Goal: Task Accomplishment & Management: Manage account settings

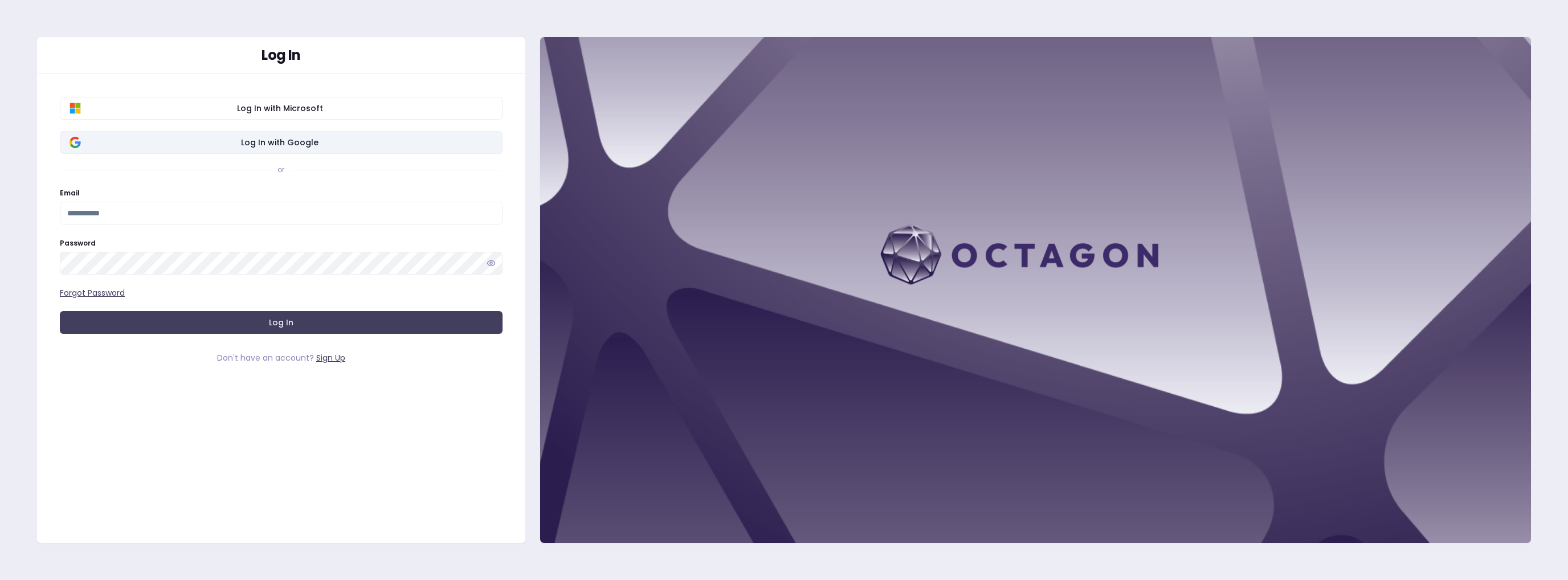
click at [286, 142] on span "Log In with Google" at bounding box center [280, 142] width 426 height 11
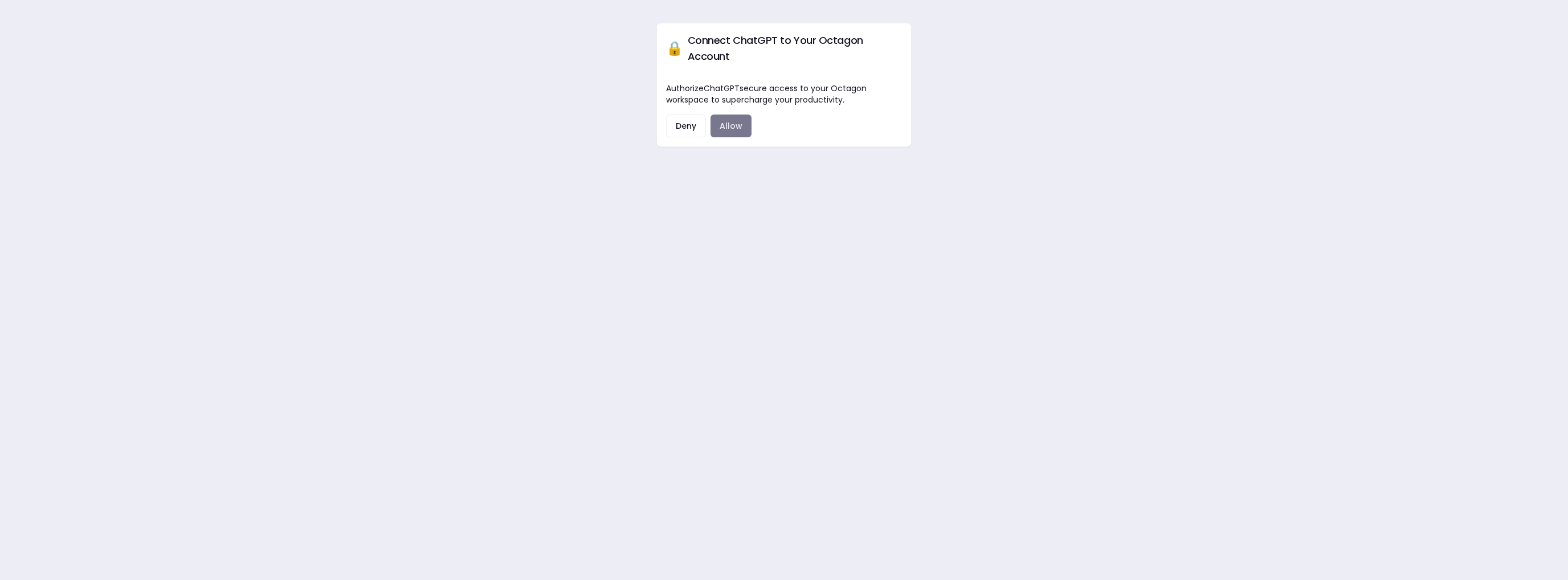
click at [733, 130] on button "Allow" at bounding box center [732, 125] width 41 height 23
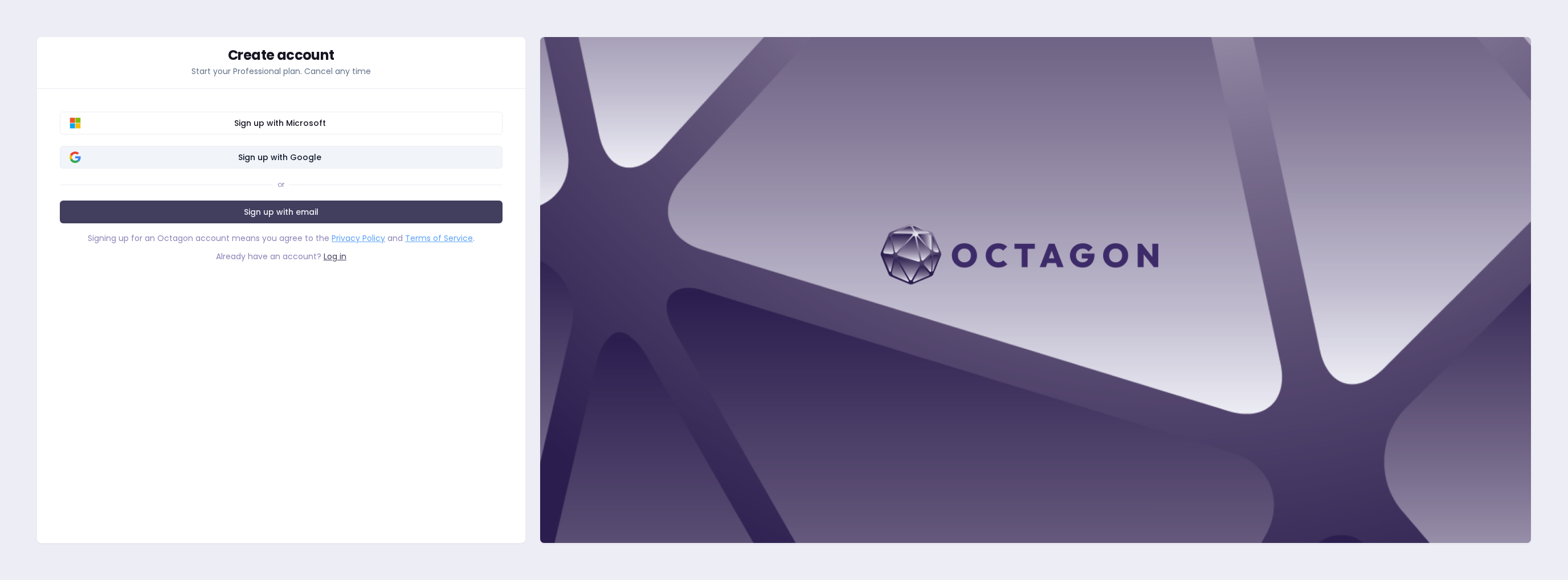
click at [269, 159] on span "Sign up with Google" at bounding box center [280, 157] width 426 height 11
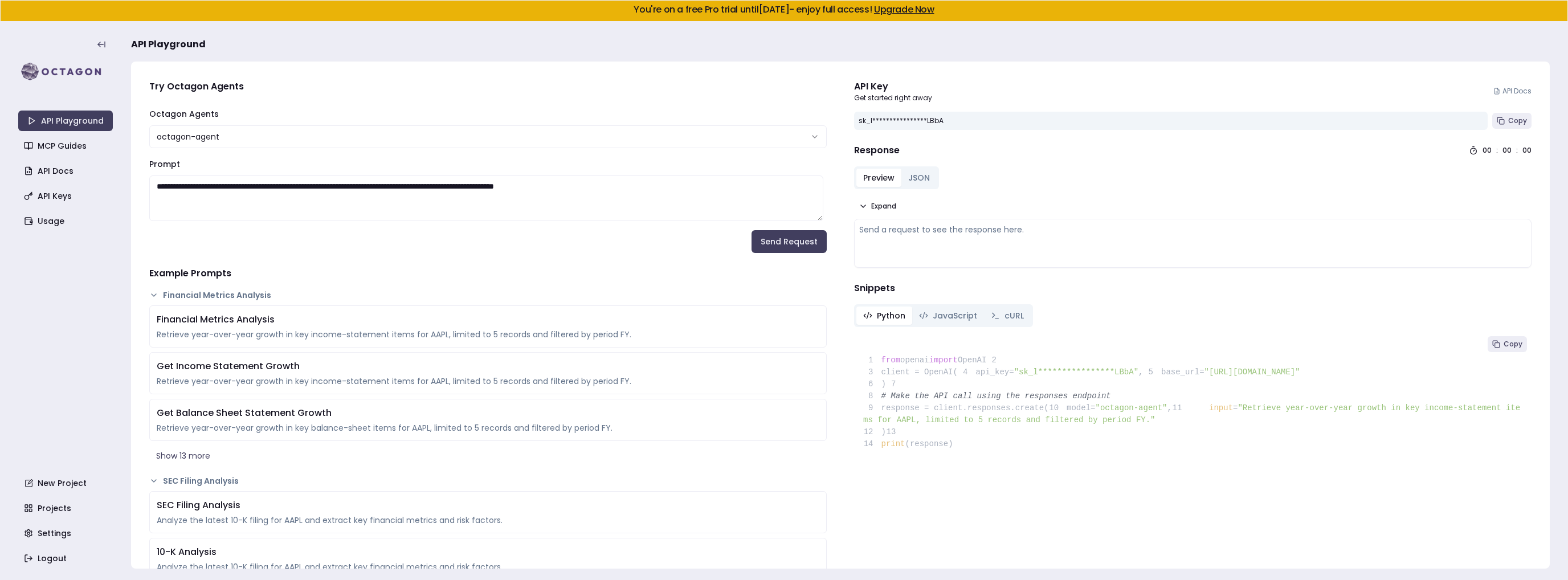
click at [867, 119] on div "**********" at bounding box center [1171, 120] width 633 height 18
drag, startPoint x: 869, startPoint y: 84, endPoint x: 943, endPoint y: 100, distance: 75.7
click at [943, 100] on div "API Key Get started right away API Docs" at bounding box center [1193, 90] width 678 height 23
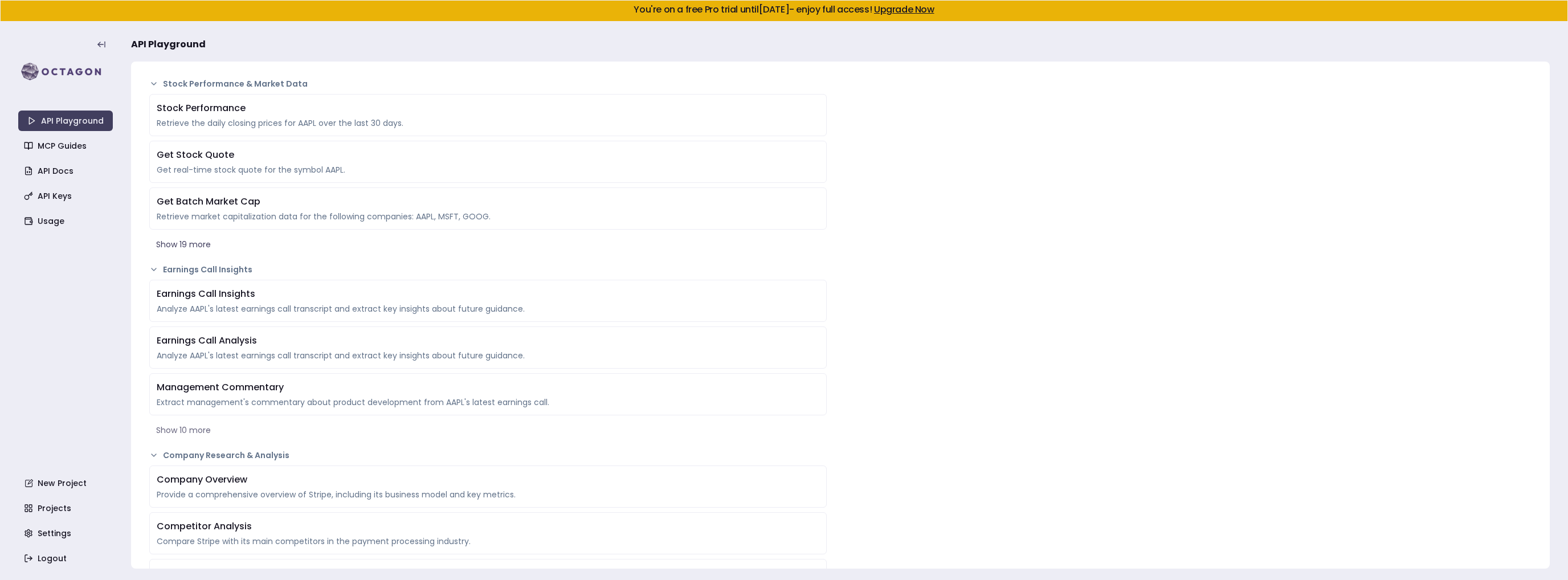
scroll to position [398, 0]
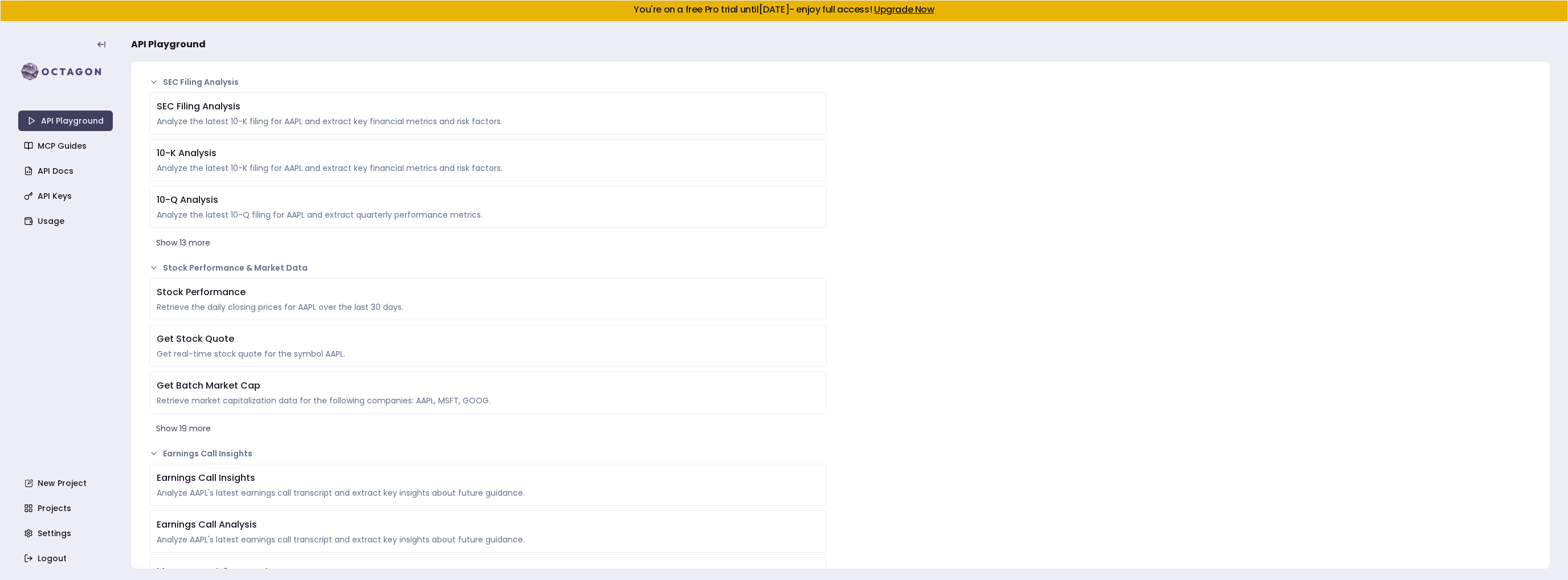
click at [55, 206] on div "API Playground MCP Guides API Docs API Keys Usage New Project Projects Settings…" at bounding box center [65, 301] width 95 height 536
click at [58, 201] on link "API Keys" at bounding box center [67, 196] width 95 height 20
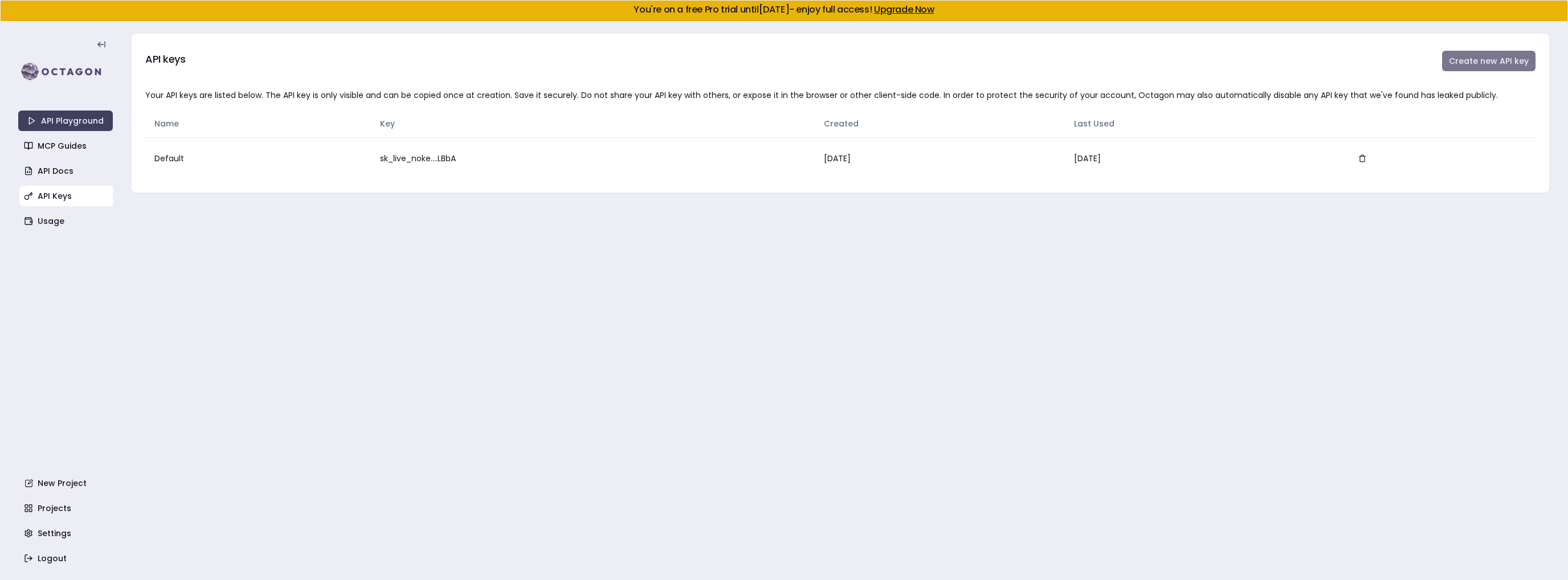
click at [1482, 66] on button "Create new API key" at bounding box center [1489, 61] width 94 height 20
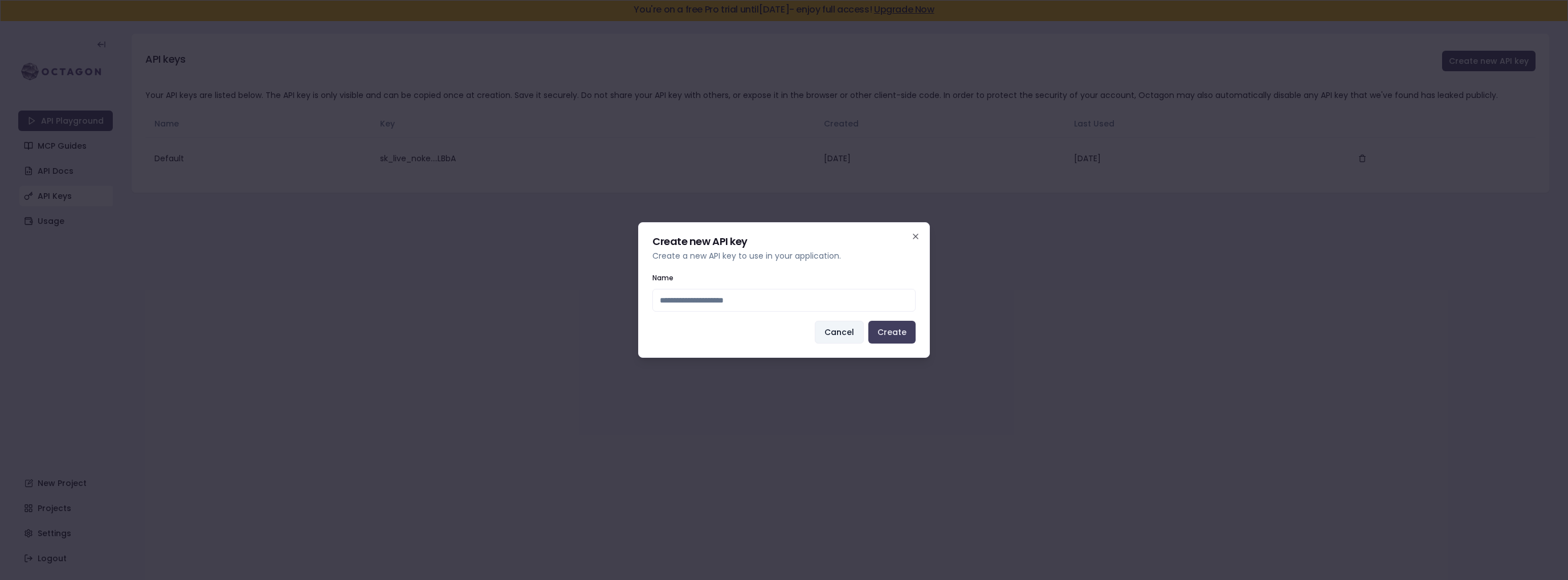
click at [834, 331] on button "Cancel" at bounding box center [839, 332] width 49 height 23
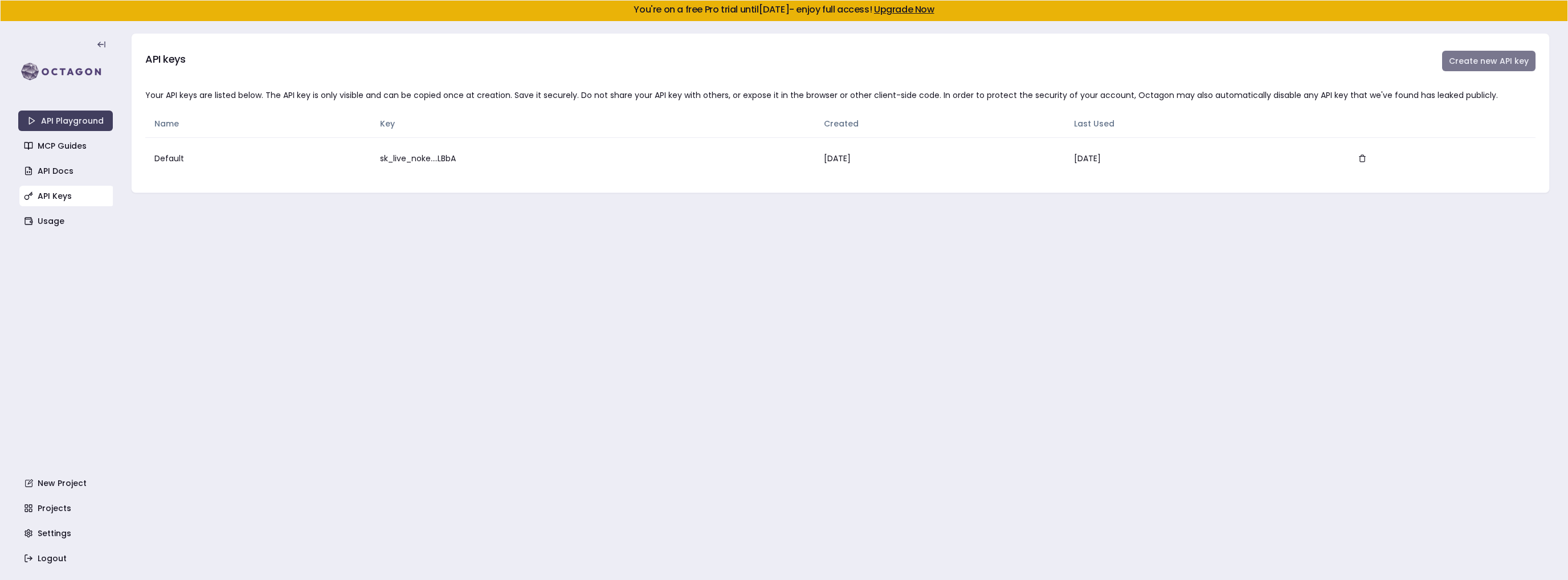
click at [1481, 61] on button "Create new API key" at bounding box center [1489, 61] width 94 height 20
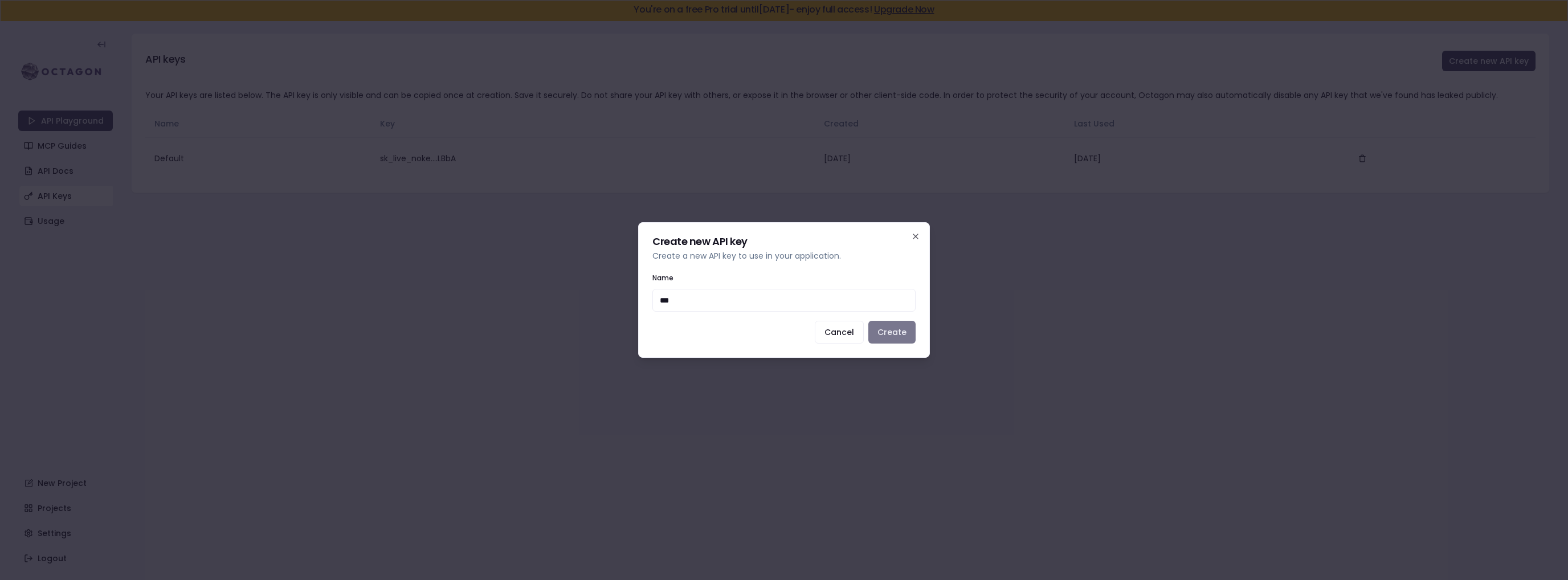
type input "***"
click at [898, 330] on button "Create" at bounding box center [892, 332] width 47 height 23
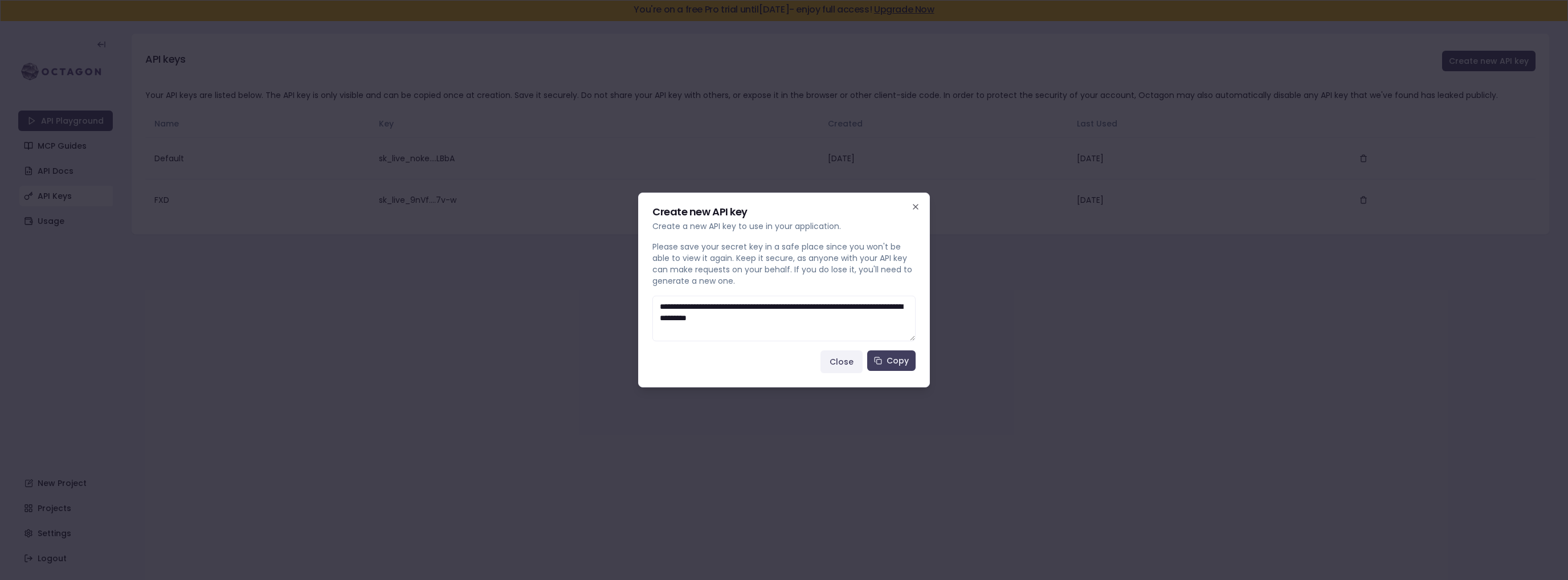
click at [850, 362] on button "Close" at bounding box center [841, 362] width 42 height 23
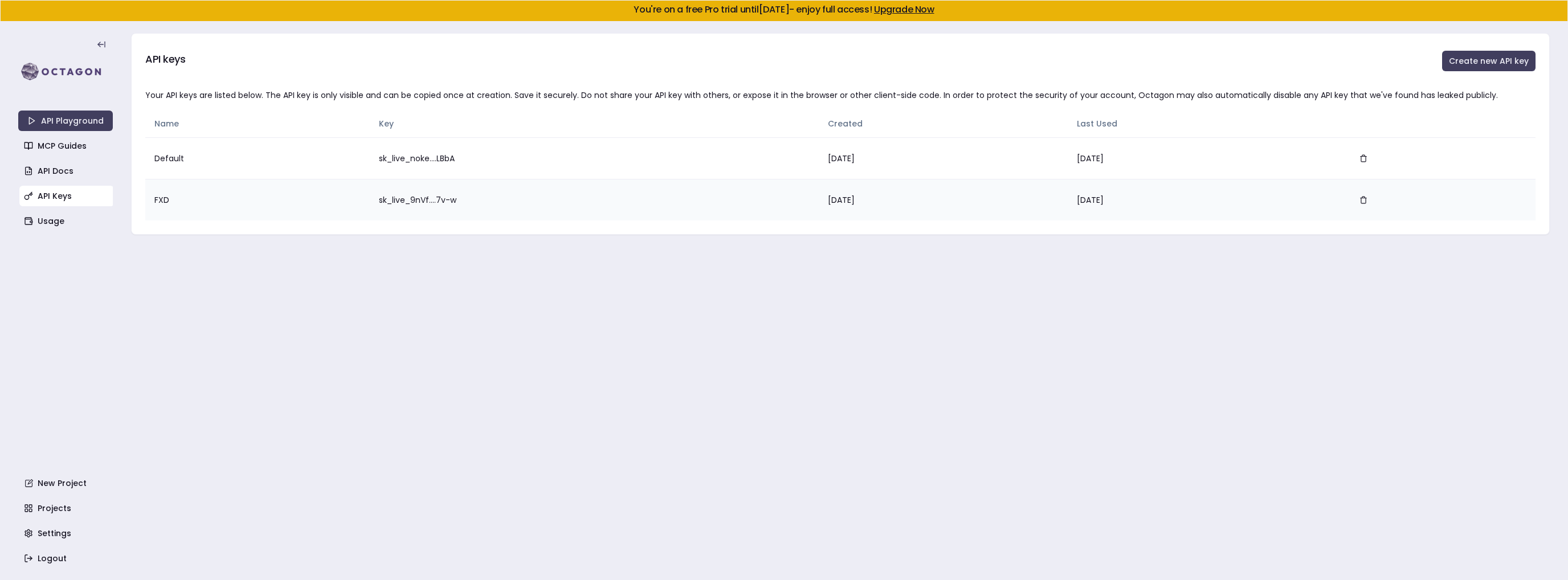
drag, startPoint x: 361, startPoint y: 196, endPoint x: 371, endPoint y: 198, distance: 10.2
click at [370, 196] on td "sk_live_9nVf....7v-w" at bounding box center [594, 200] width 449 height 42
click at [1172, 168] on td "[DATE]" at bounding box center [1205, 158] width 275 height 42
click at [1073, 192] on td "[DATE]" at bounding box center [1205, 200] width 275 height 42
drag, startPoint x: 955, startPoint y: 205, endPoint x: 874, endPoint y: 206, distance: 81.0
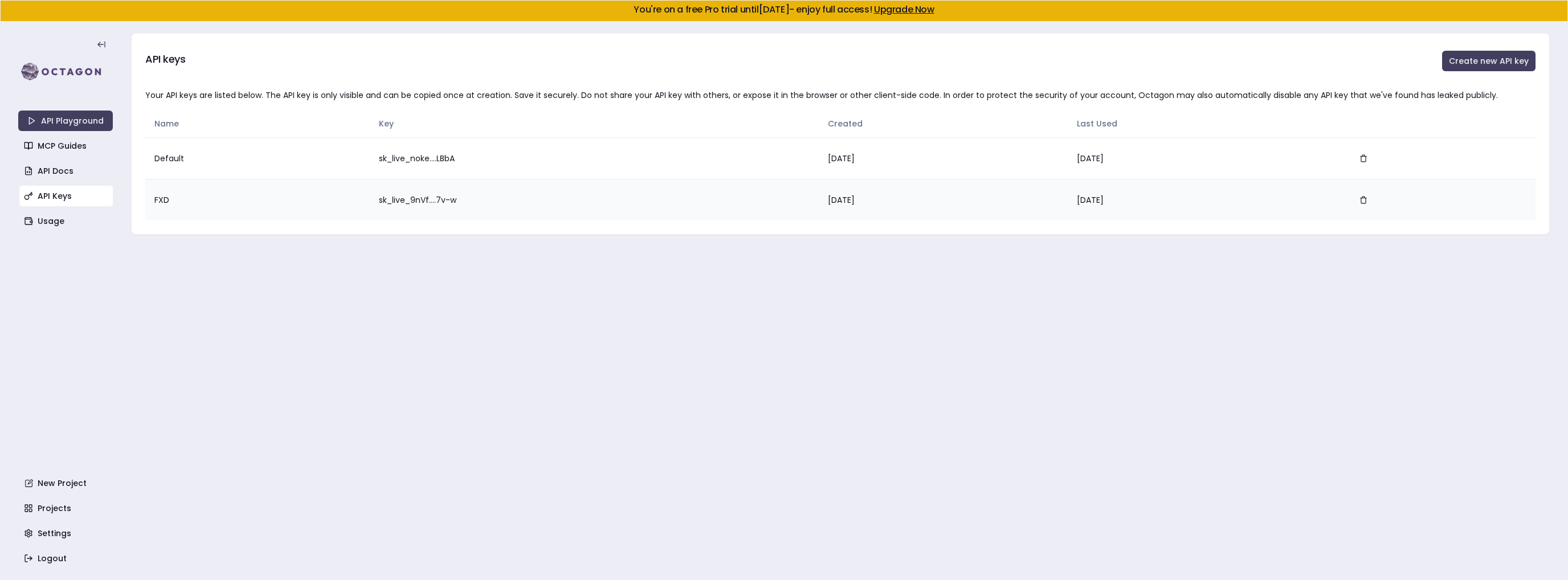
click at [954, 206] on td "[DATE]" at bounding box center [942, 200] width 248 height 42
click at [741, 202] on td "sk_live_9nVf....7v-w" at bounding box center [594, 200] width 449 height 42
click at [262, 194] on td "FXD" at bounding box center [257, 200] width 224 height 42
drag, startPoint x: 160, startPoint y: 194, endPoint x: 168, endPoint y: 194, distance: 8.0
click at [162, 194] on td "FXD" at bounding box center [257, 200] width 224 height 42
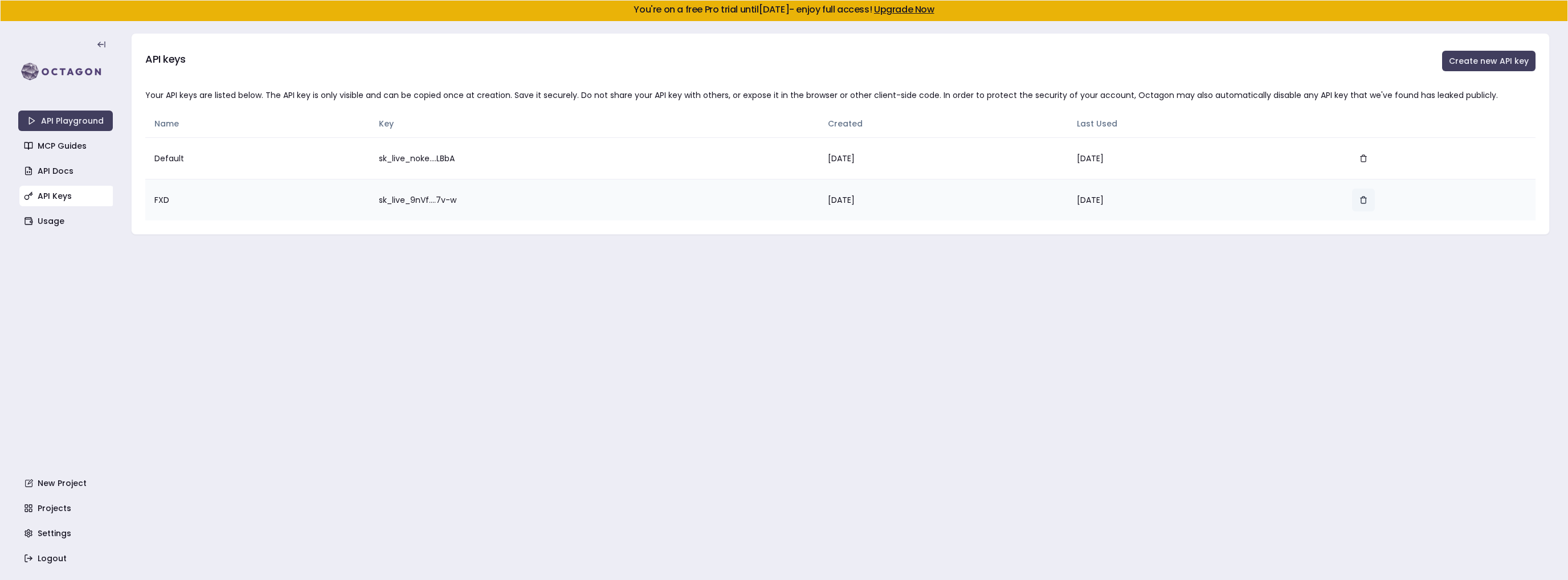
click at [1366, 200] on icon "button" at bounding box center [1363, 200] width 4 height 5
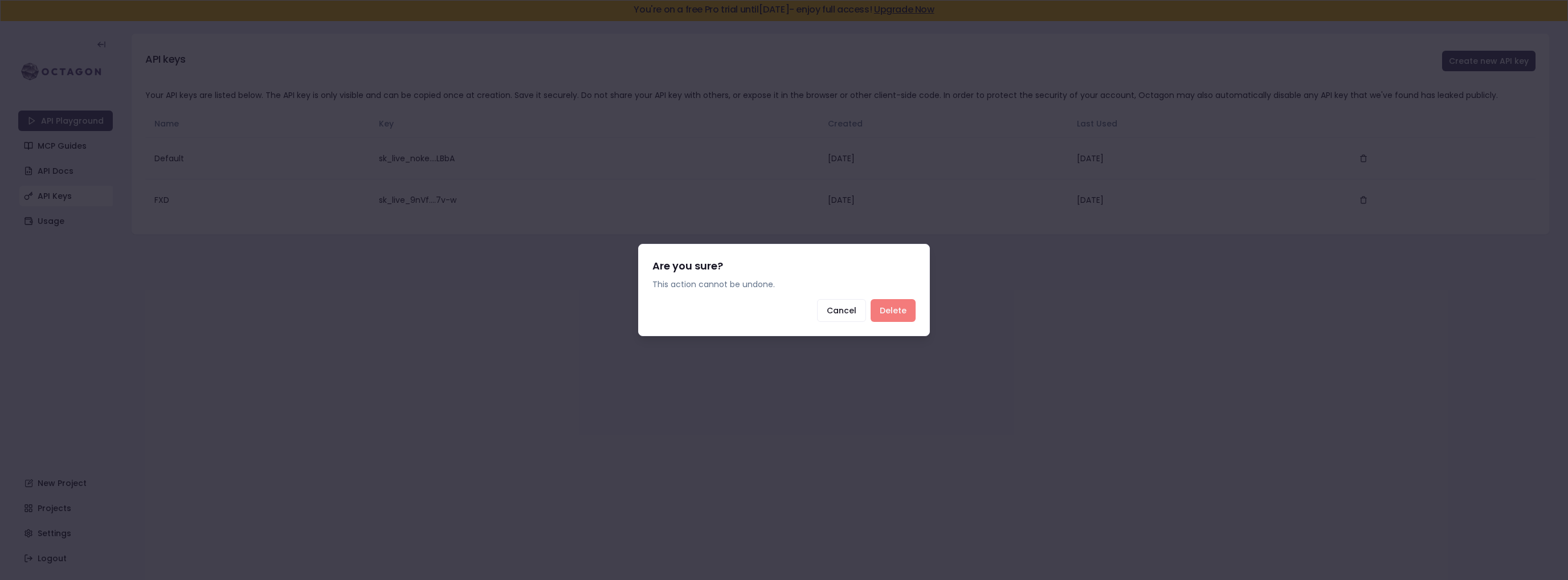
click at [900, 307] on button "Delete" at bounding box center [893, 310] width 45 height 23
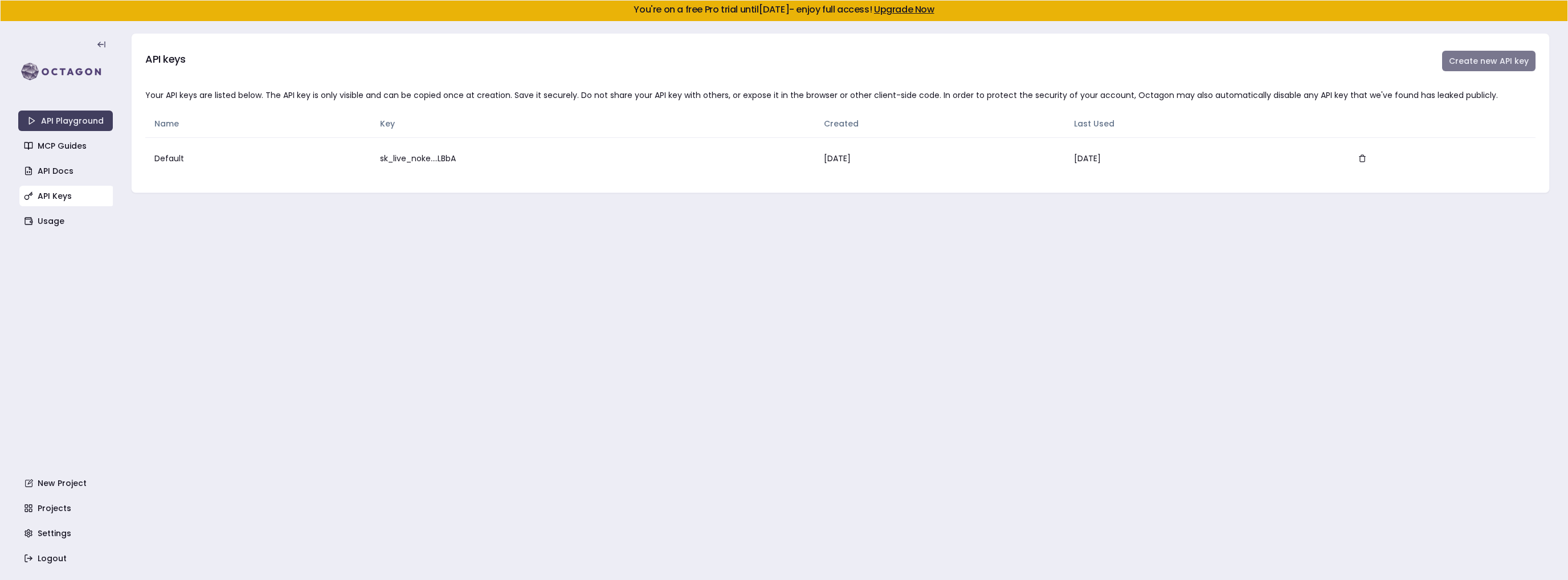
click at [1480, 64] on button "Create new API key" at bounding box center [1489, 61] width 94 height 20
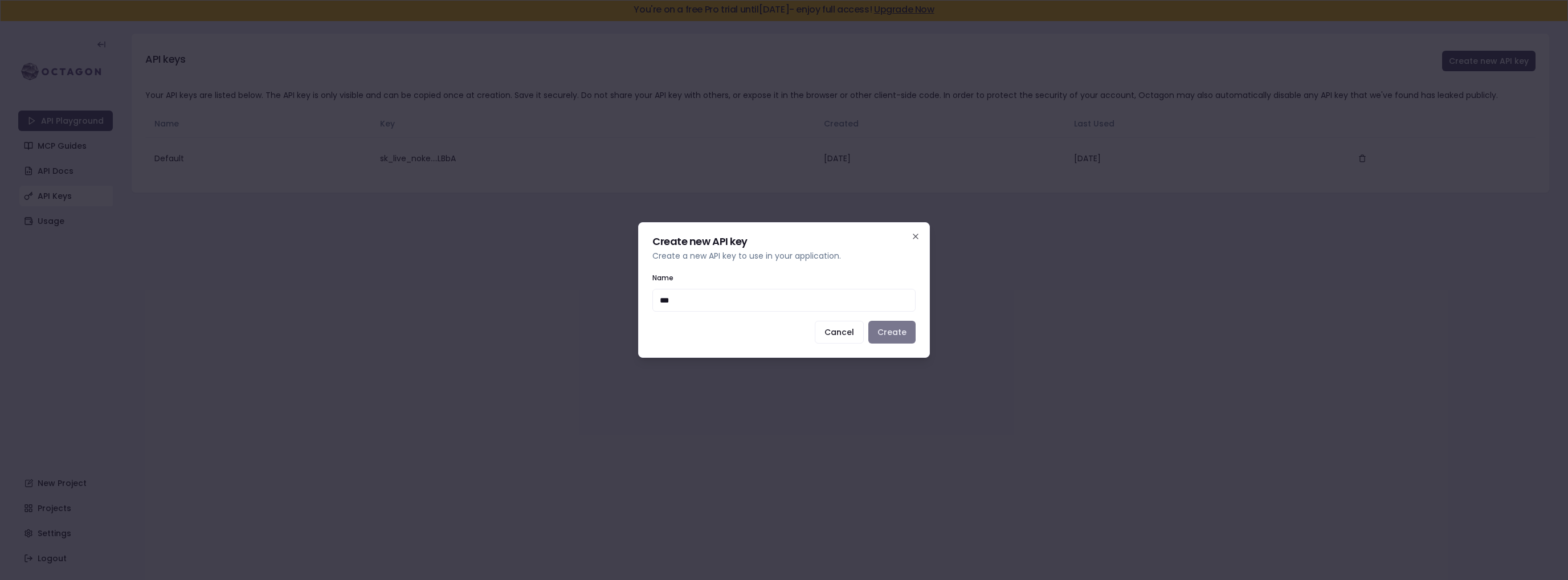
type input "***"
click at [894, 331] on button "Create" at bounding box center [892, 332] width 47 height 23
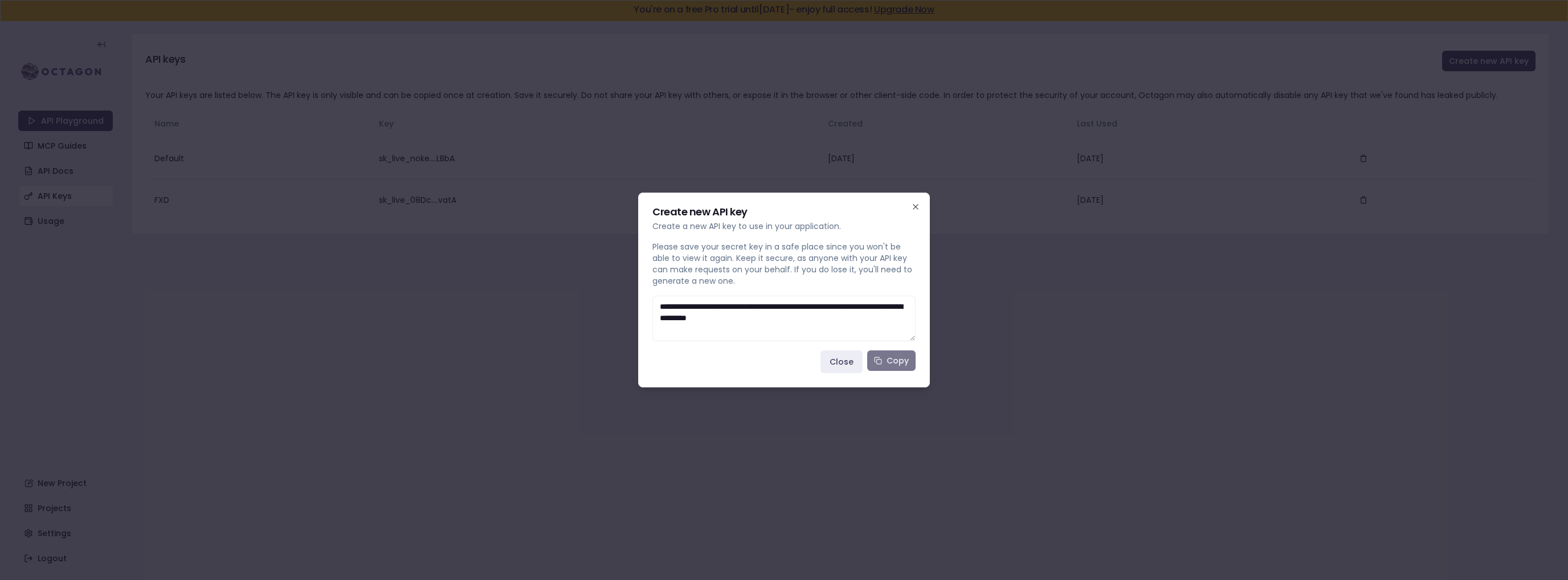
click at [890, 366] on button "Copy" at bounding box center [891, 361] width 49 height 20
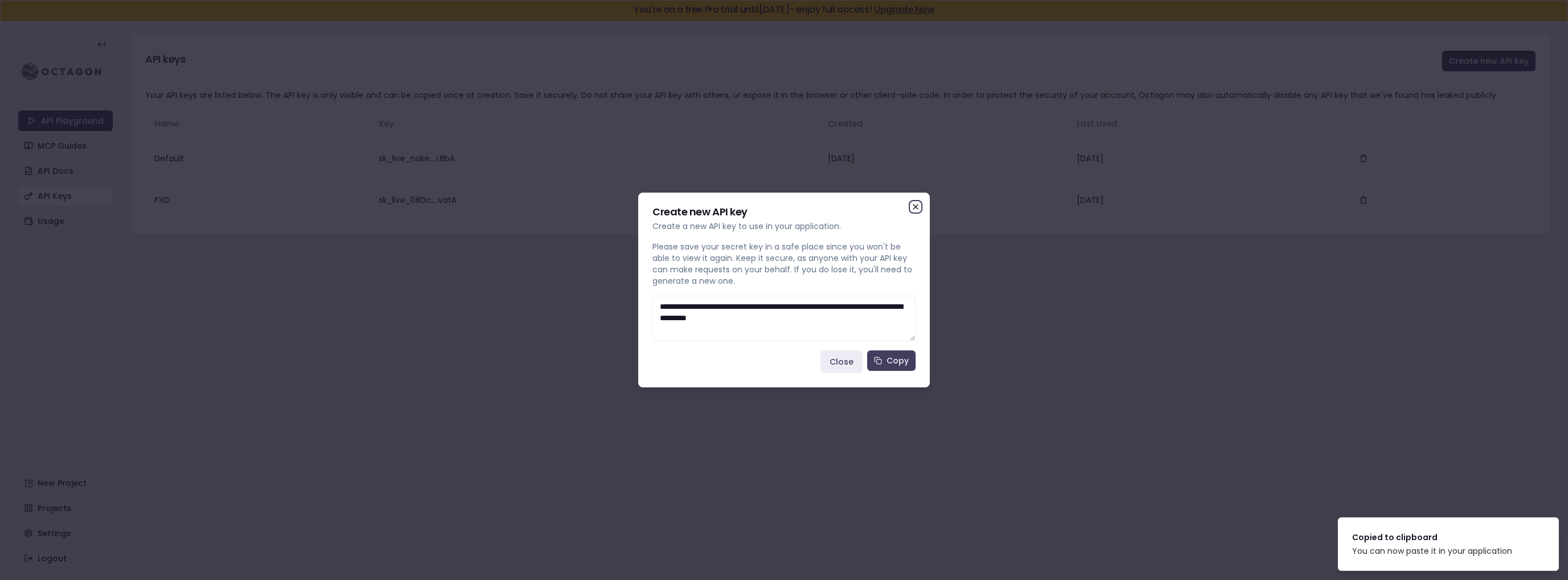
click at [917, 206] on icon "button" at bounding box center [915, 206] width 4 height 4
